Goal: Task Accomplishment & Management: Use online tool/utility

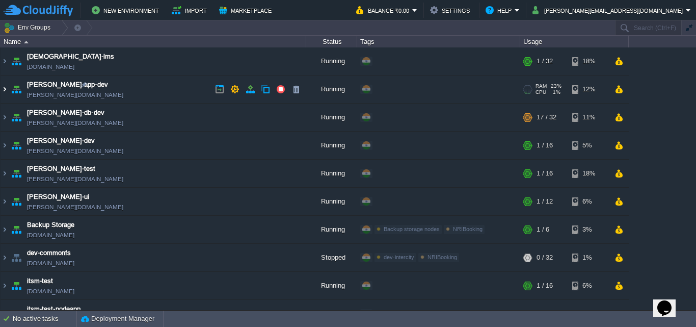
click at [3, 88] on img at bounding box center [5, 89] width 8 height 28
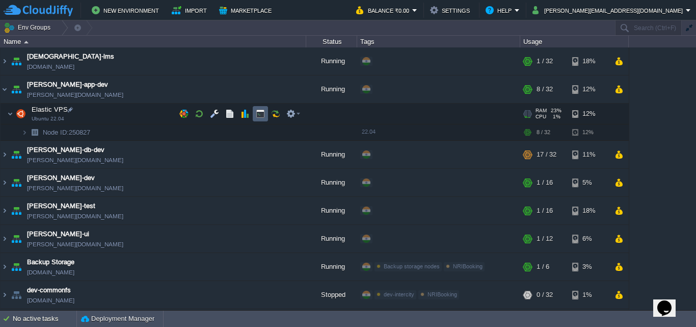
click at [263, 115] on button "button" at bounding box center [260, 113] width 9 height 9
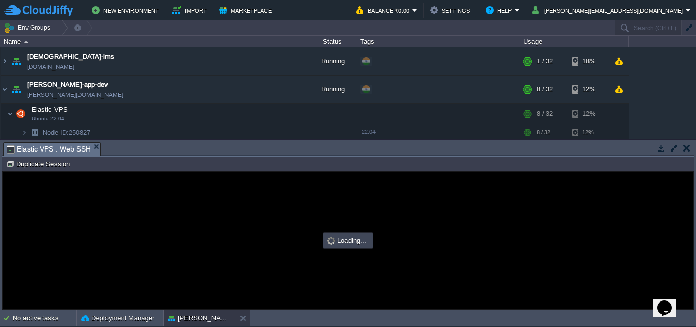
type input "#000000"
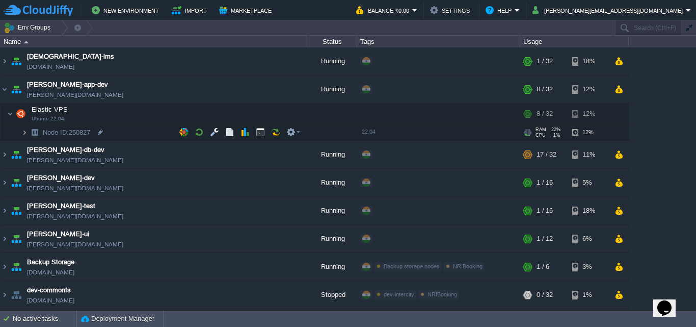
click at [23, 132] on img at bounding box center [24, 132] width 6 height 16
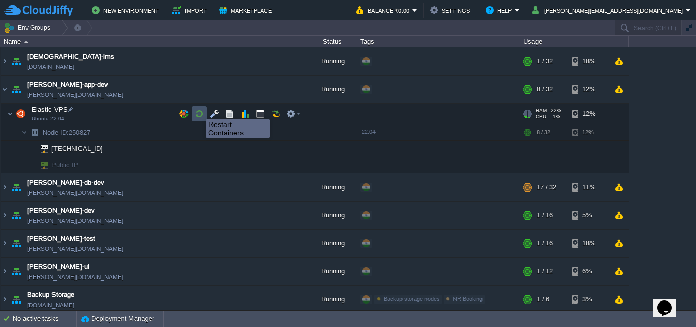
click at [198, 110] on button "button" at bounding box center [199, 113] width 9 height 9
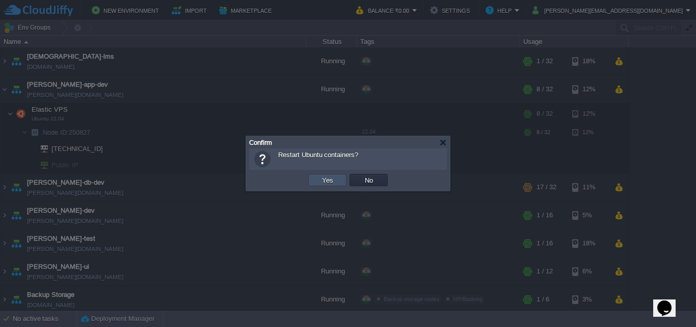
click at [321, 181] on button "Yes" at bounding box center [327, 179] width 17 height 9
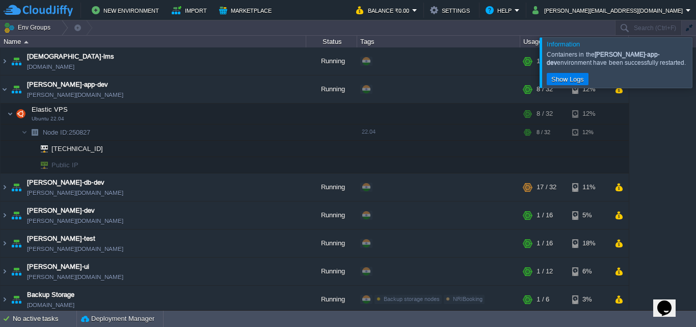
click at [696, 58] on div at bounding box center [709, 62] width 0 height 50
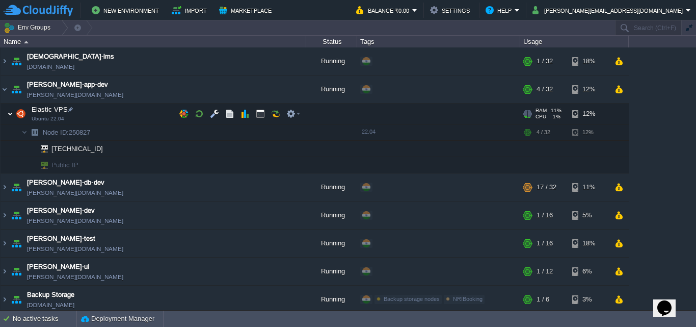
click at [11, 112] on img at bounding box center [10, 113] width 6 height 20
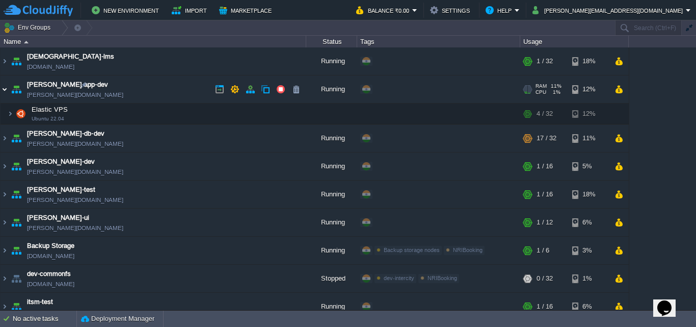
click at [5, 90] on img at bounding box center [5, 89] width 8 height 28
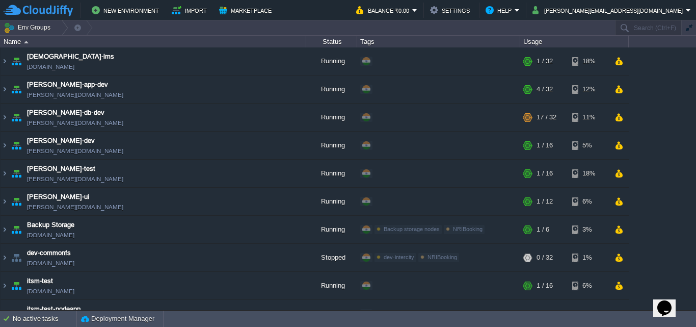
drag, startPoint x: 692, startPoint y: 65, endPoint x: 688, endPoint y: 122, distance: 57.2
click at [688, 122] on div "anayasmi-lms [DOMAIN_NAME] Running + Add to Env Group RAM 3% CPU 1% 1 / 32 18% …" at bounding box center [348, 178] width 696 height 262
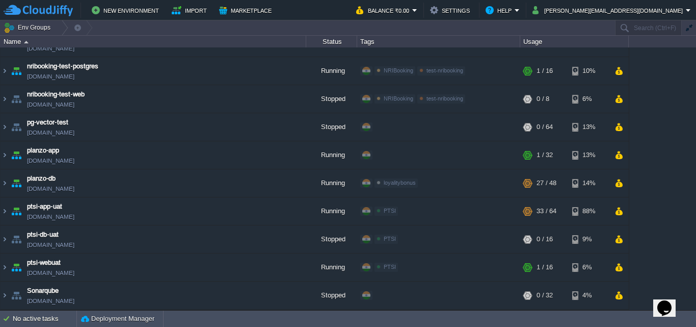
scroll to position [825, 0]
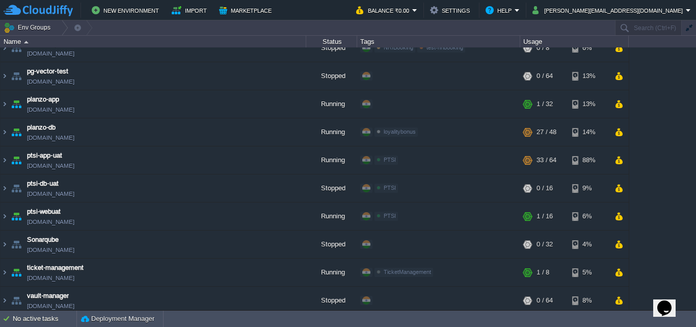
drag, startPoint x: 694, startPoint y: 74, endPoint x: 27, endPoint y: 10, distance: 670.8
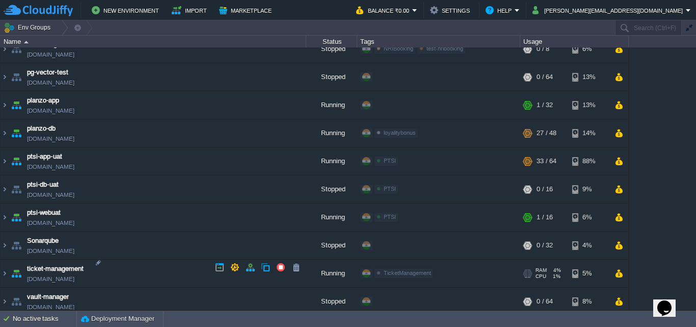
click at [74, 276] on link "[DOMAIN_NAME]" at bounding box center [50, 279] width 47 height 10
click at [6, 269] on img at bounding box center [5, 273] width 8 height 28
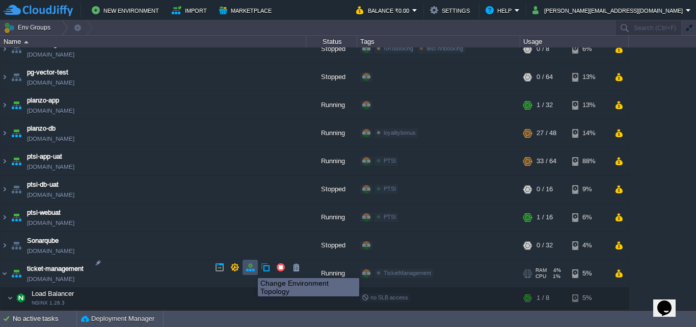
click at [250, 269] on button "button" at bounding box center [250, 267] width 9 height 9
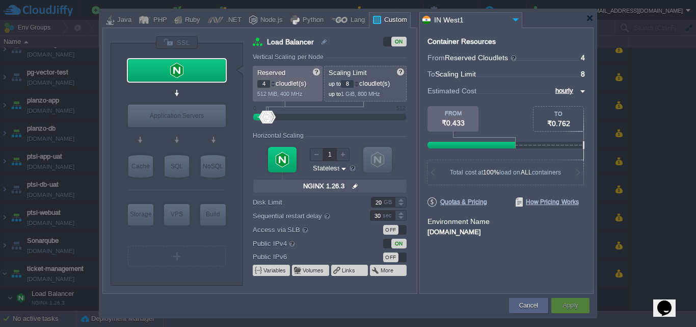
click at [472, 230] on div "[DOMAIN_NAME]" at bounding box center [507, 230] width 158 height 9
click at [510, 233] on div "[DOMAIN_NAME]" at bounding box center [507, 230] width 158 height 9
click at [528, 305] on button "Cancel" at bounding box center [528, 305] width 19 height 10
